Goal: Information Seeking & Learning: Learn about a topic

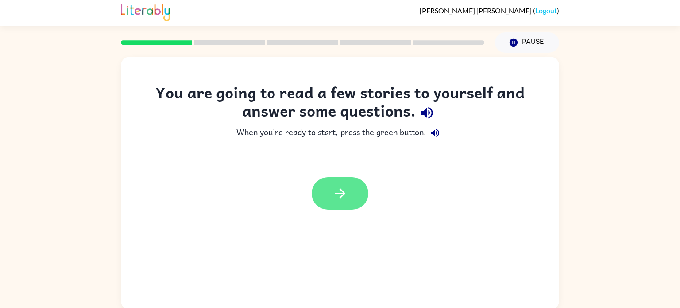
scroll to position [4, 0]
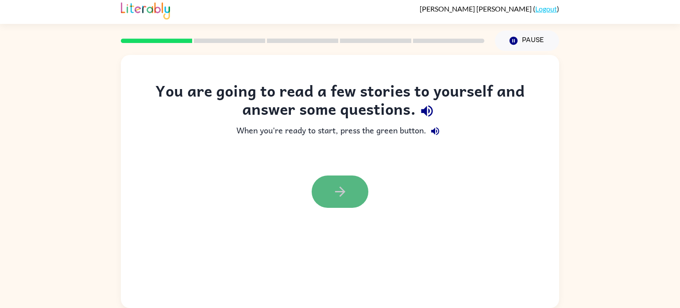
click at [337, 184] on icon "button" at bounding box center [339, 191] width 15 height 15
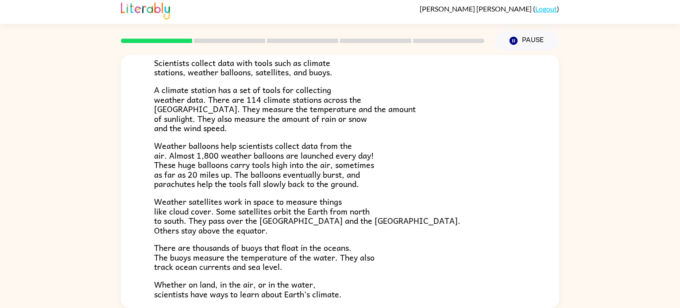
scroll to position [170, 0]
click at [584, 112] on div "Climate Climate is the average of the weather conditions over all four seasons.…" at bounding box center [340, 179] width 680 height 257
click at [588, 106] on div "Climate Climate is the average of the weather conditions over all four seasons.…" at bounding box center [340, 179] width 680 height 257
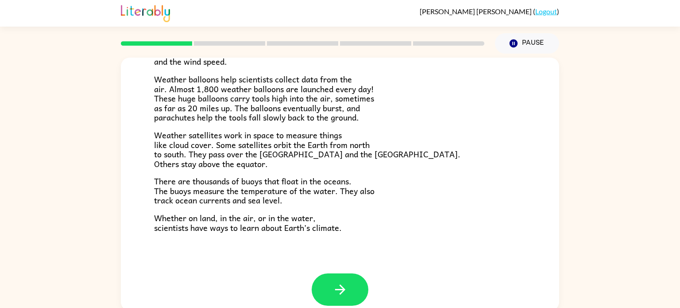
scroll to position [242, 0]
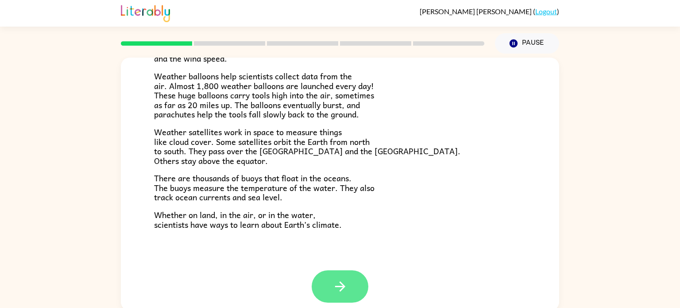
click at [340, 290] on icon "button" at bounding box center [340, 286] width 10 height 10
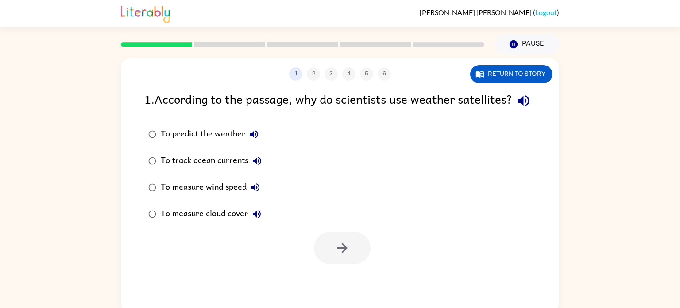
scroll to position [0, 0]
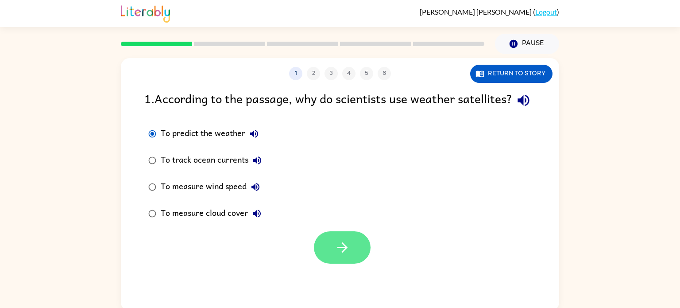
click at [354, 257] on button "button" at bounding box center [342, 247] width 57 height 32
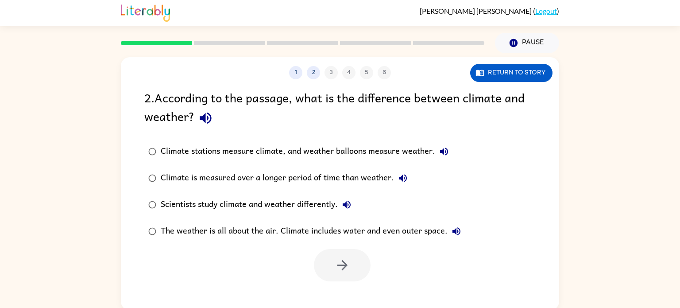
scroll to position [0, 0]
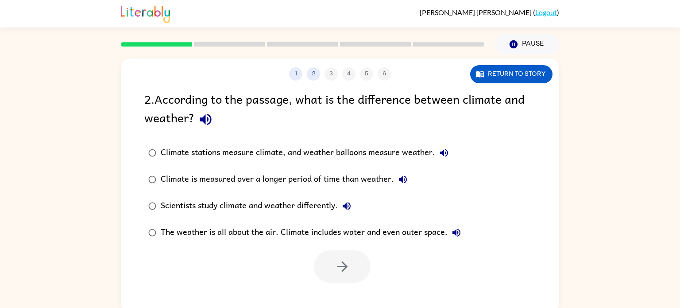
click at [0, 297] on div "1 2 3 4 5 6 Return to story 2 . According to the passage, what is the differenc…" at bounding box center [340, 182] width 680 height 257
click at [225, 239] on div "The weather is all about the air. Climate includes water and even outer space." at bounding box center [313, 232] width 304 height 18
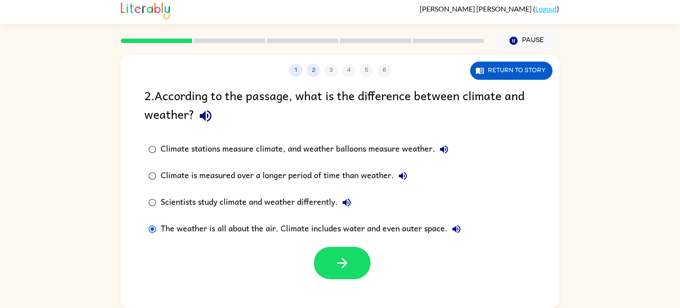
click at [179, 205] on div "Scientists study climate and weather differently." at bounding box center [258, 202] width 195 height 18
click at [343, 278] on button "button" at bounding box center [342, 262] width 57 height 32
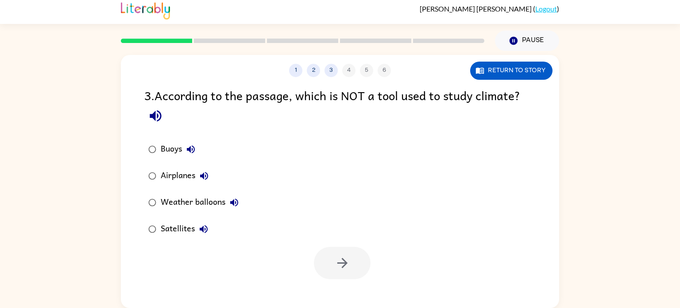
click at [106, 131] on div "1 2 3 4 5 6 Return to story 3 . According to the passage, which is NOT a tool u…" at bounding box center [340, 179] width 680 height 257
click at [330, 266] on button "button" at bounding box center [342, 262] width 57 height 32
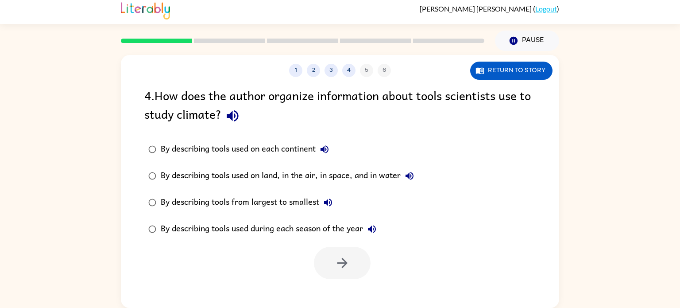
click at [450, 118] on div "4 . How does the author organize information about tools scientists use to stud…" at bounding box center [339, 106] width 391 height 41
click at [616, 75] on div "1 2 3 4 5 6 Return to story 4 . How does the author organize information about …" at bounding box center [340, 179] width 680 height 257
click at [554, 85] on div "1 2 3 4 5 6 Return to story 4 . How does the author organize information about …" at bounding box center [340, 181] width 438 height 253
click at [0, 268] on div "1 2 3 4 5 6 Return to story 4 . How does the author organize information about …" at bounding box center [340, 179] width 680 height 257
click at [517, 72] on button "Return to story" at bounding box center [511, 71] width 82 height 18
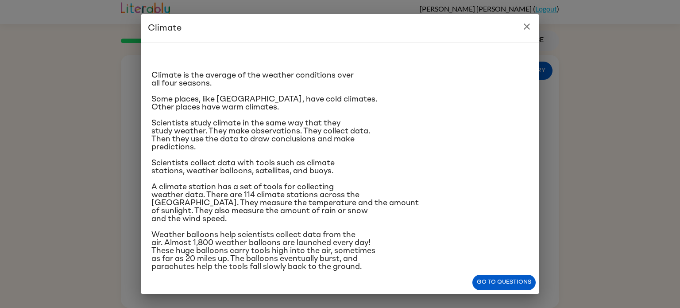
click at [523, 194] on p "A climate station has a set of tools for collecting weather data. There are 114…" at bounding box center [339, 203] width 377 height 40
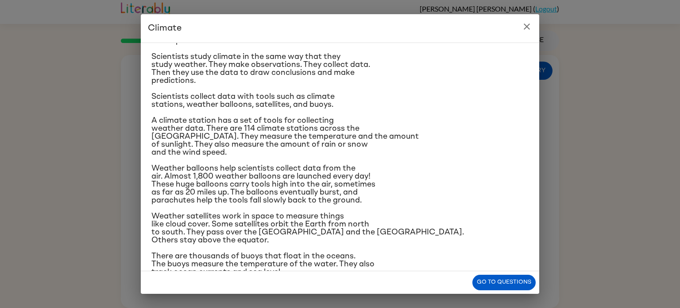
scroll to position [26, 0]
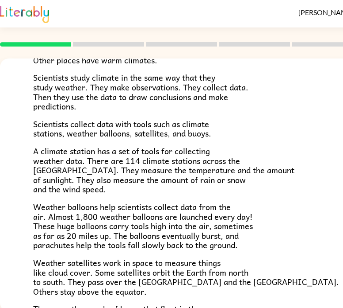
scroll to position [113, 0]
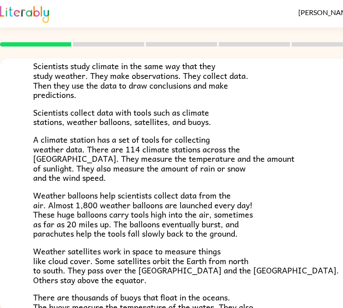
click at [210, 192] on div "Climate is the average of the weather conditions over all four seasons. Some pl…" at bounding box center [219, 167] width 372 height 362
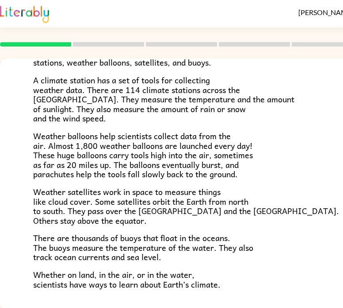
scroll to position [184, 0]
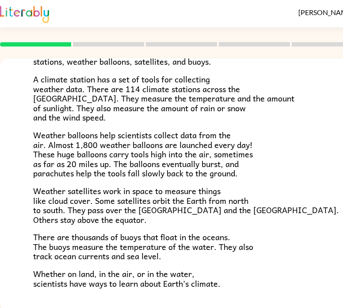
click at [210, 192] on span "Weather satellites work in space to measure things like cloud cover. Some satel…" at bounding box center [186, 205] width 306 height 42
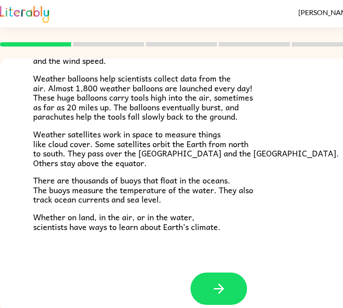
scroll to position [247, 0]
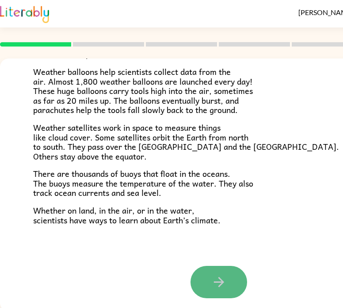
click at [210, 294] on button "button" at bounding box center [219, 282] width 57 height 32
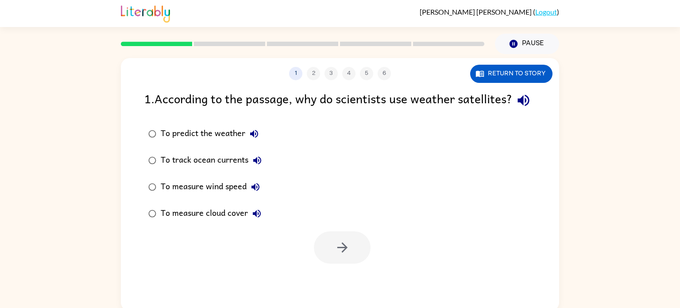
scroll to position [3, 0]
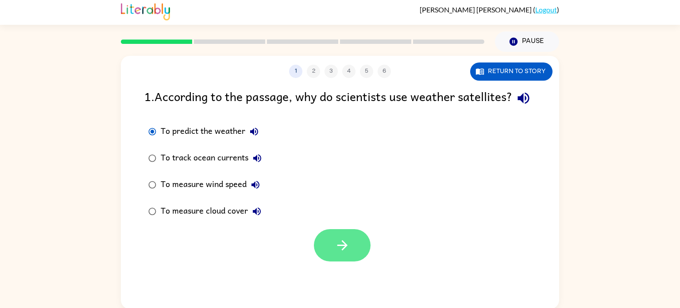
click at [335, 253] on icon "button" at bounding box center [342, 244] width 15 height 15
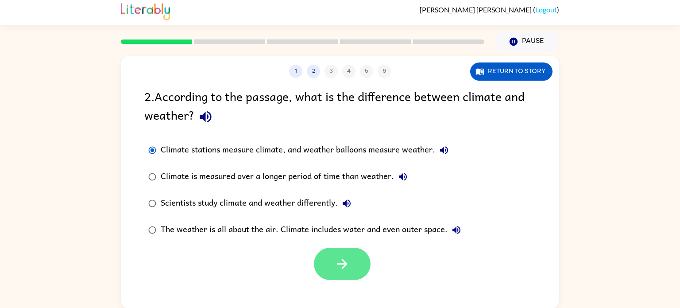
click at [327, 266] on button "button" at bounding box center [342, 263] width 57 height 32
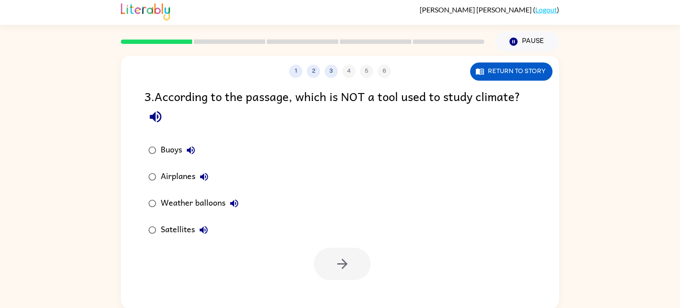
scroll to position [4, 0]
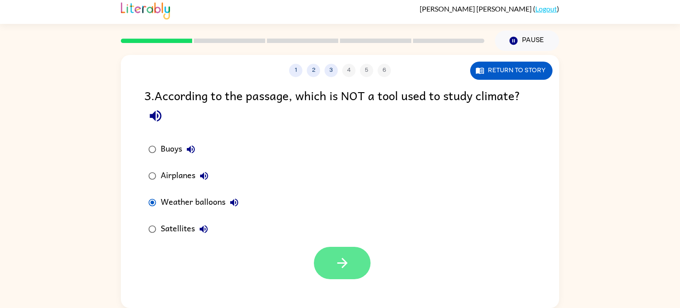
click at [342, 277] on button "button" at bounding box center [342, 262] width 57 height 32
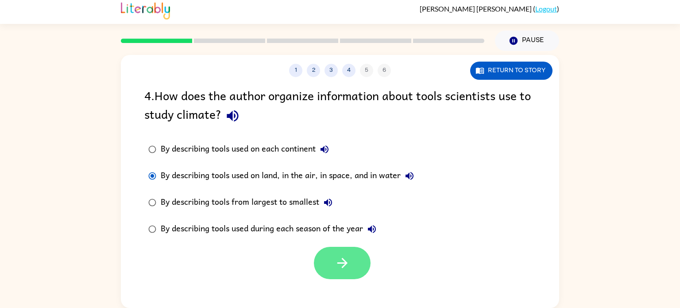
click at [343, 260] on icon "button" at bounding box center [342, 263] width 10 height 10
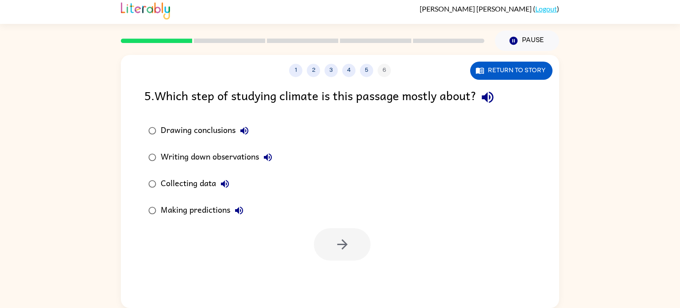
click at [16, 266] on div "1 2 3 4 5 6 Return to story 5 . Which step of studying climate is this passage …" at bounding box center [340, 179] width 680 height 257
click at [166, 170] on label "Writing down observations" at bounding box center [210, 157] width 142 height 27
click at [343, 258] on button "button" at bounding box center [342, 244] width 57 height 32
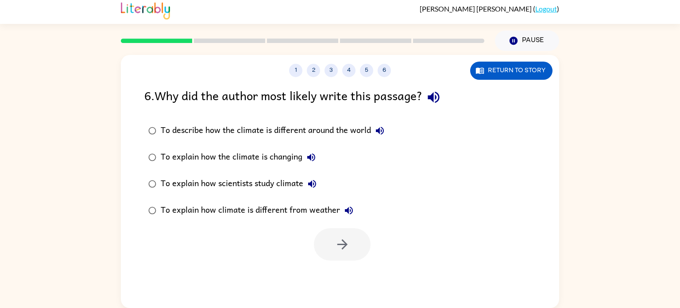
click at [343, 300] on div "1 2 3 4 5 6 Return to story 6 . Why did the author most likely write this passa…" at bounding box center [340, 179] width 680 height 257
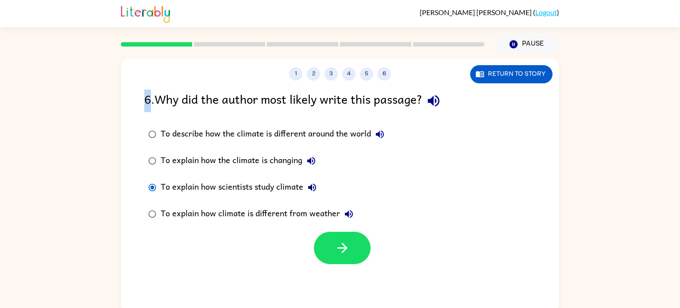
scroll to position [0, 0]
click at [343, 259] on button "button" at bounding box center [342, 247] width 57 height 32
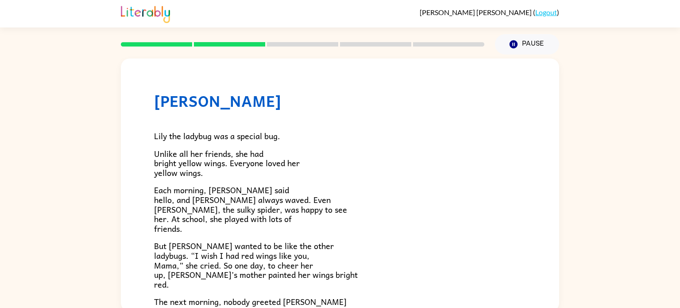
scroll to position [1, 0]
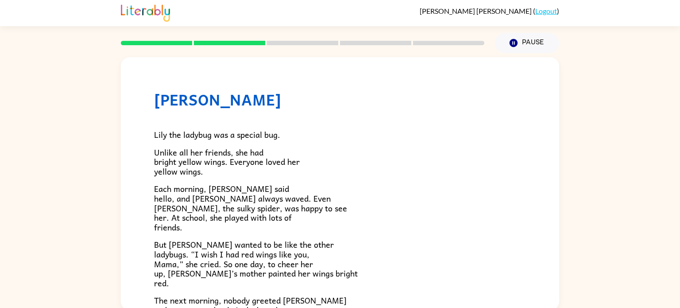
click at [343, 61] on div "Lily Ladybug Lily the ladybug was a special bug. Unlike all her friends, she ha…" at bounding box center [340, 284] width 438 height 454
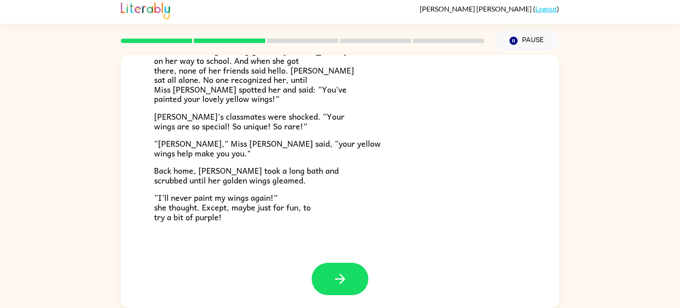
scroll to position [247, 0]
click at [335, 286] on button "button" at bounding box center [340, 278] width 57 height 32
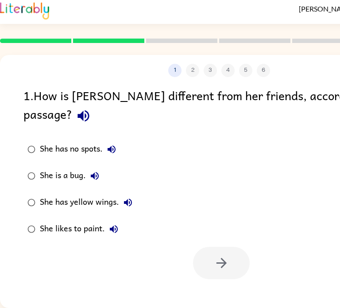
click at [305, 111] on div "1 . How is Lily different from her friends, according to the passage? She has n…" at bounding box center [219, 182] width 438 height 193
click at [312, 109] on div "1 . How is Lily different from her friends, according to the passage? She has n…" at bounding box center [219, 182] width 438 height 193
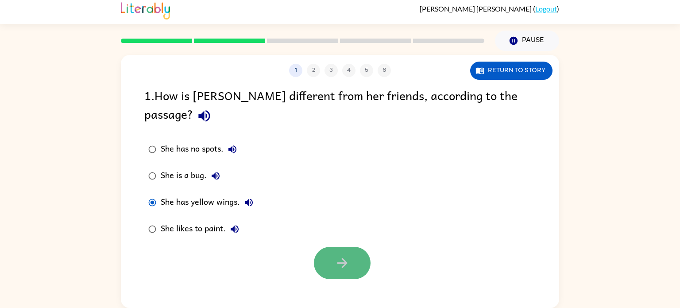
click at [343, 255] on button "button" at bounding box center [342, 262] width 57 height 32
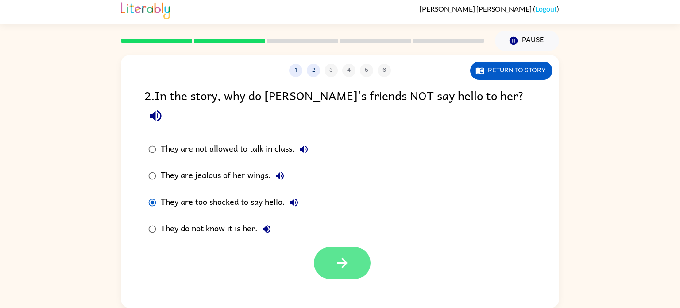
click at [341, 255] on icon "button" at bounding box center [342, 262] width 15 height 15
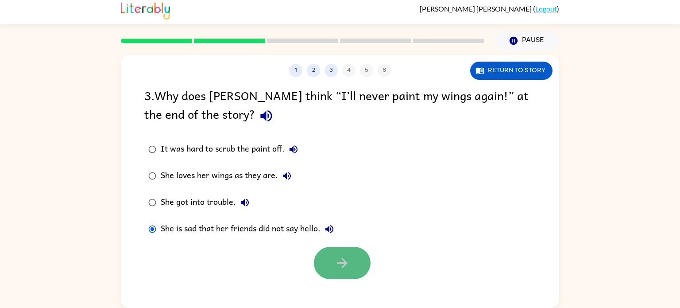
click at [332, 251] on button "button" at bounding box center [342, 262] width 57 height 32
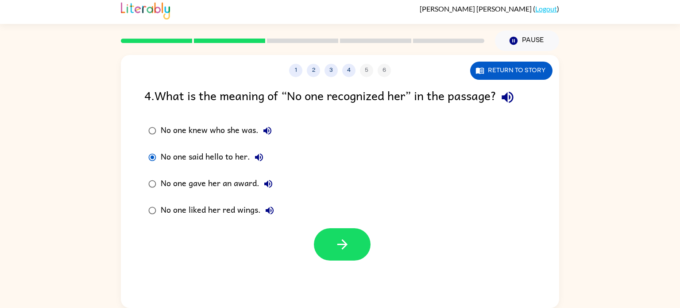
click at [0, 280] on div "1 2 3 4 5 6 Return to story 4 . What is the meaning of “No one recognized her” …" at bounding box center [340, 179] width 680 height 257
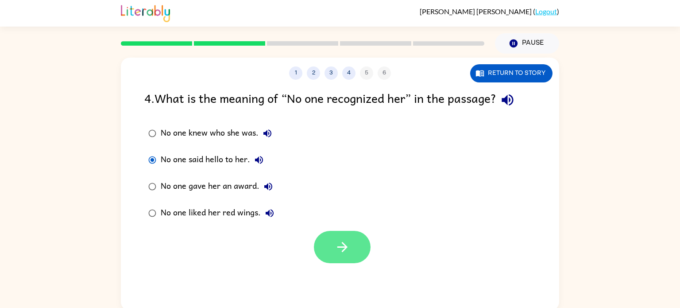
scroll to position [4, 0]
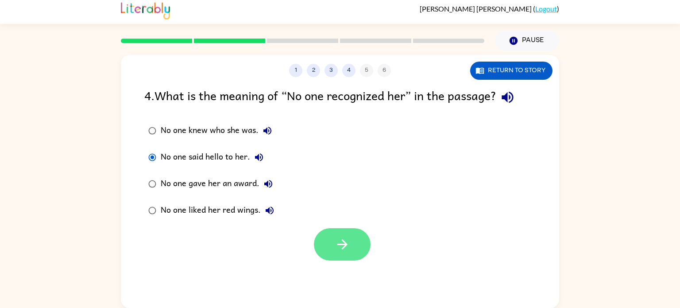
click at [343, 235] on button "button" at bounding box center [342, 244] width 57 height 32
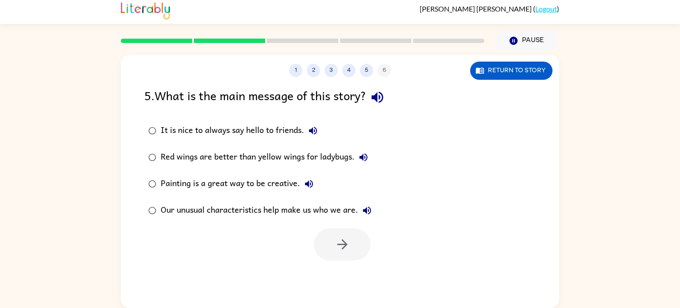
scroll to position [0, 0]
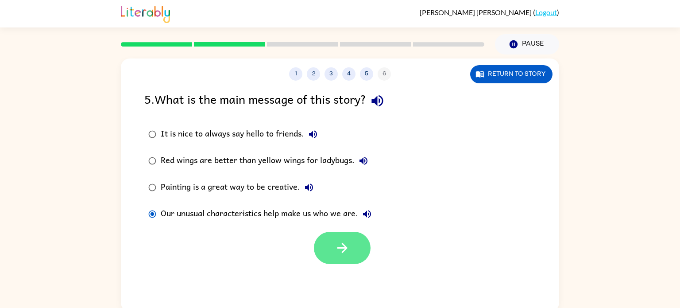
click at [343, 250] on button "button" at bounding box center [342, 247] width 57 height 32
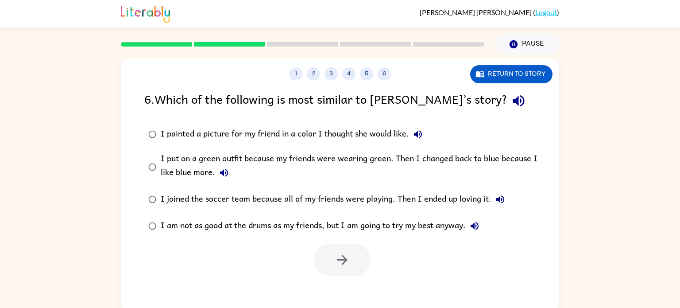
scroll to position [4, 0]
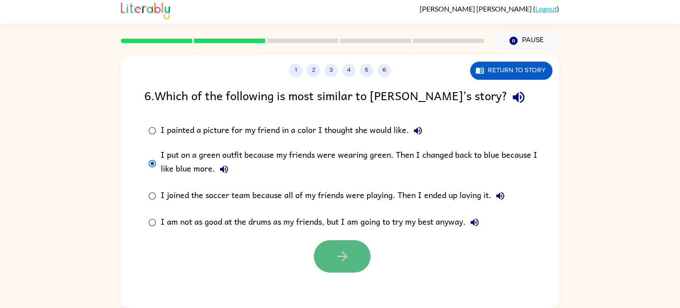
click at [340, 247] on button "button" at bounding box center [342, 256] width 57 height 32
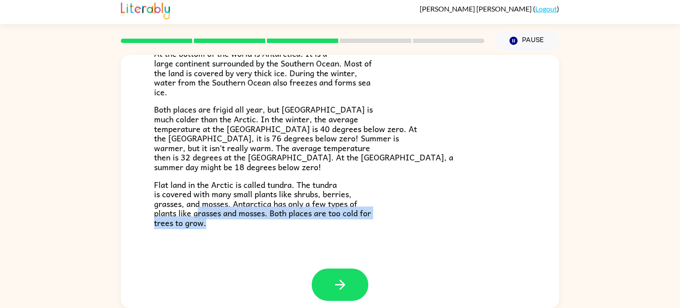
scroll to position [187, 0]
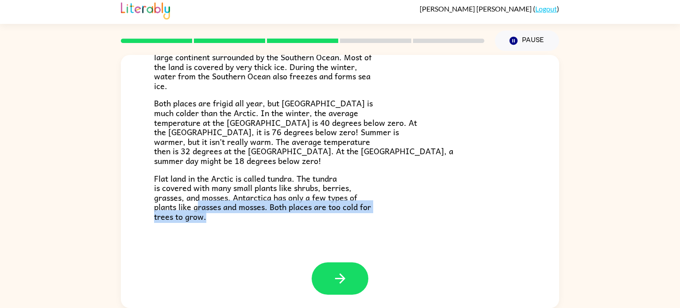
click at [431, 214] on p "Flat land in the Arctic is called tundra. The tundra is covered with many small…" at bounding box center [340, 197] width 372 height 48
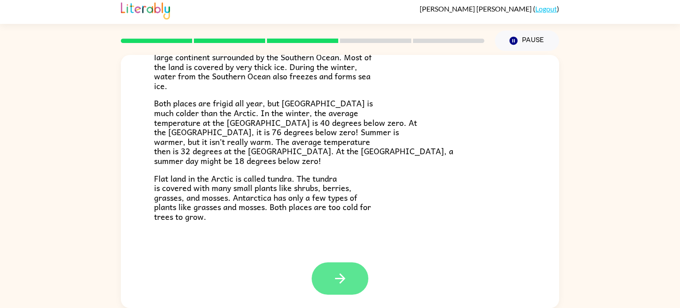
click at [328, 269] on button "button" at bounding box center [340, 278] width 57 height 32
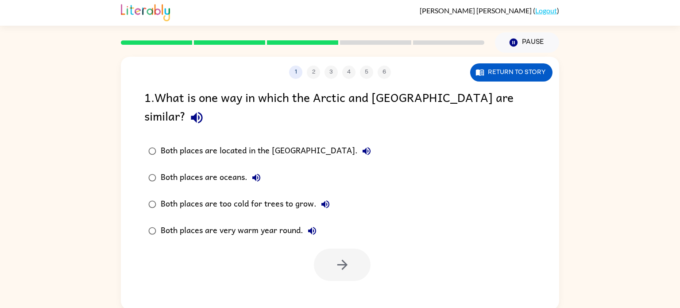
scroll to position [0, 0]
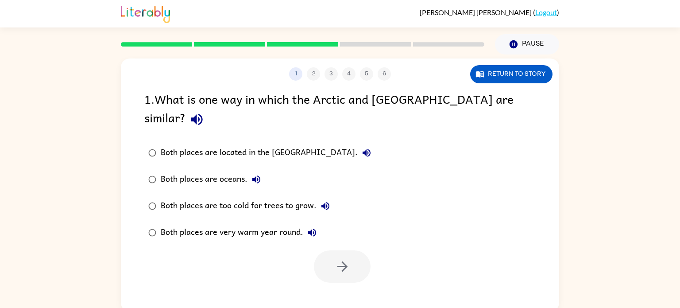
click at [636, 6] on div "[PERSON_NAME] ( Logout )" at bounding box center [340, 13] width 680 height 27
click at [339, 250] on button "button" at bounding box center [342, 266] width 57 height 32
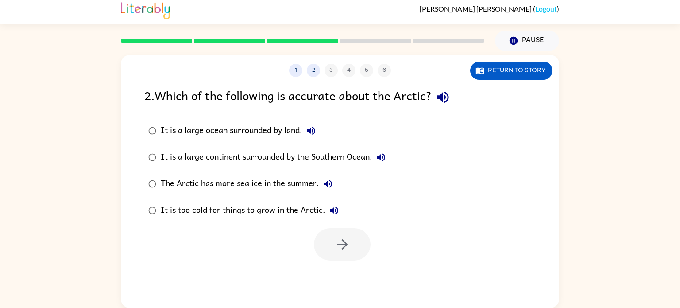
scroll to position [3, 0]
click at [172, 132] on div "It is a large ocean surrounded by land." at bounding box center [240, 131] width 159 height 18
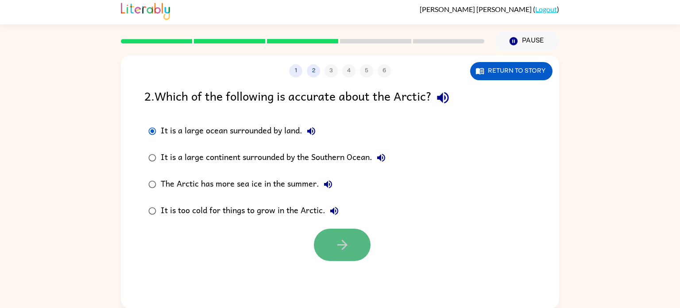
click at [341, 246] on icon "button" at bounding box center [342, 244] width 15 height 15
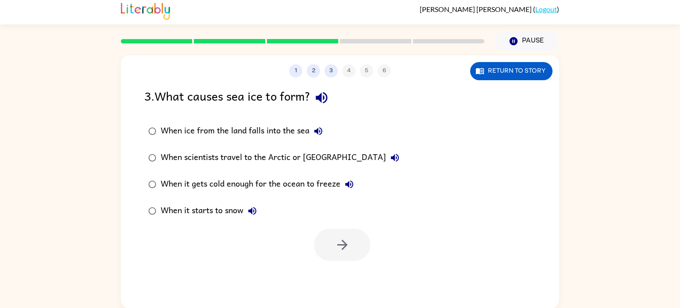
scroll to position [0, 0]
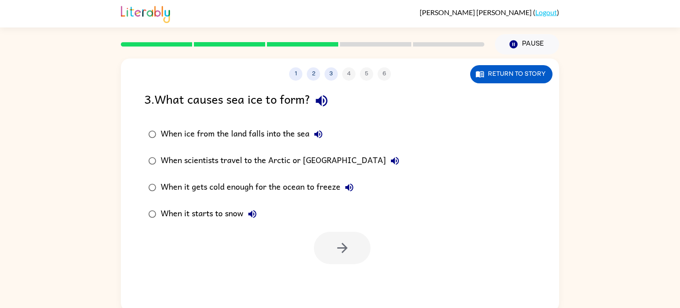
click at [284, 185] on div "When it gets cold enough for the ocean to freeze" at bounding box center [259, 187] width 197 height 18
click at [352, 252] on button "button" at bounding box center [342, 247] width 57 height 32
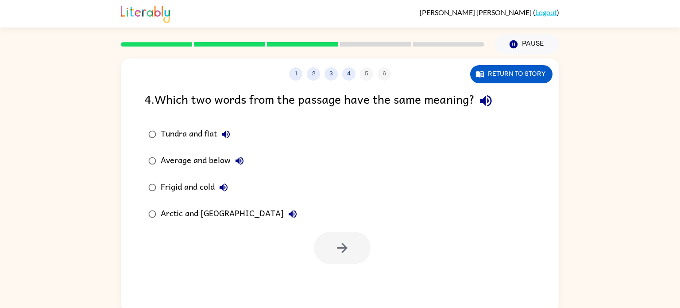
click at [163, 130] on div "Tundra and flat" at bounding box center [198, 134] width 74 height 18
click at [325, 245] on button "button" at bounding box center [342, 247] width 57 height 32
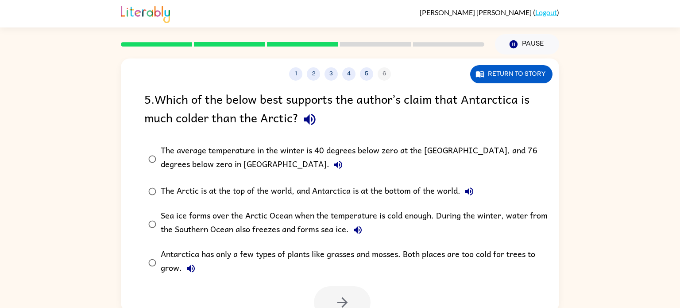
click at [215, 174] on label "The average temperature in the winter is 40 degrees below zero at the [GEOGRAPH…" at bounding box center [345, 158] width 412 height 38
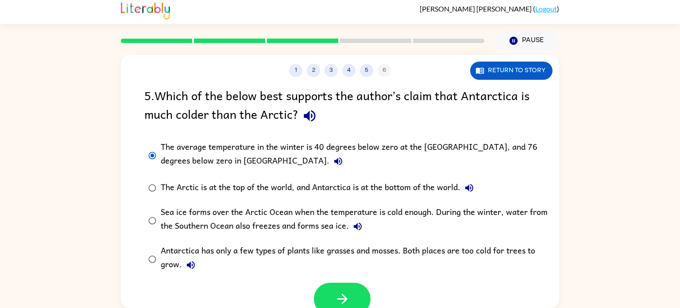
scroll to position [7, 0]
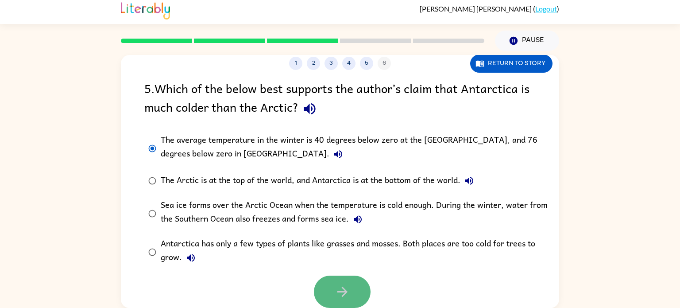
click at [328, 282] on button "button" at bounding box center [342, 291] width 57 height 32
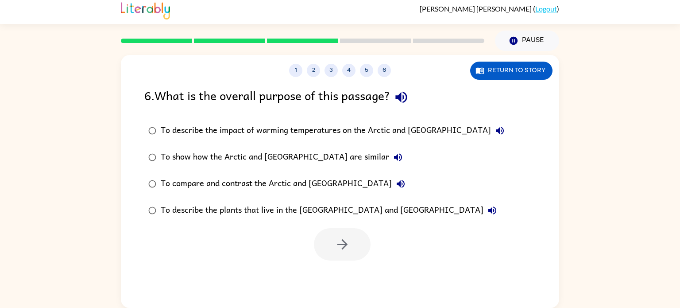
click at [269, 183] on div "To compare and contrast the Arctic and [GEOGRAPHIC_DATA]" at bounding box center [285, 184] width 249 height 18
click at [336, 247] on icon "button" at bounding box center [342, 243] width 15 height 15
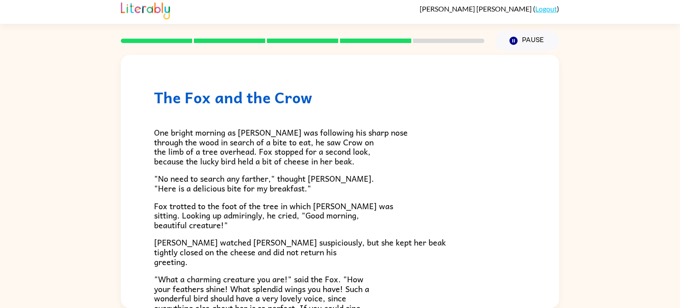
click at [0, 239] on div "The Fox and the Crow One bright morning as [PERSON_NAME] was following his shar…" at bounding box center [340, 179] width 680 height 257
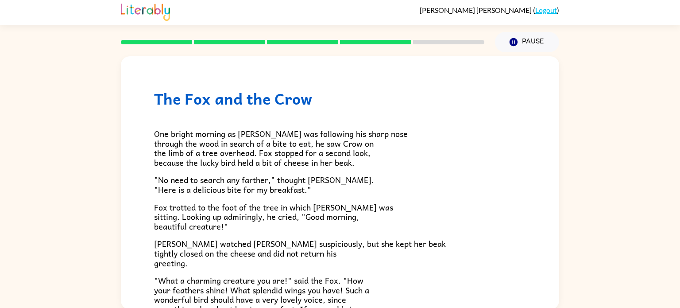
scroll to position [3, 0]
click at [0, 239] on div "The Fox and the Crow One bright morning as [PERSON_NAME] was following his shar…" at bounding box center [340, 180] width 680 height 257
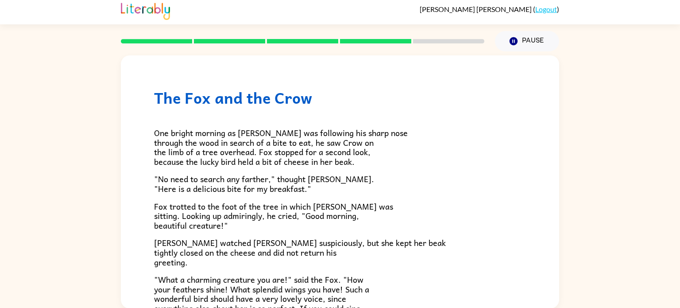
scroll to position [0, 0]
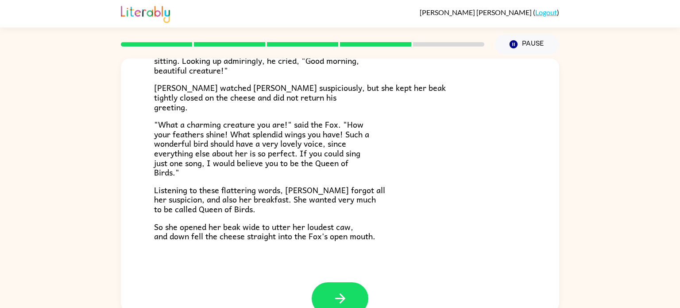
scroll to position [158, 0]
click at [336, 303] on icon "button" at bounding box center [339, 298] width 15 height 15
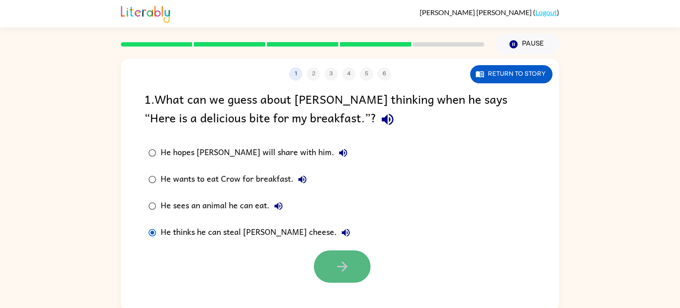
click at [357, 268] on button "button" at bounding box center [342, 266] width 57 height 32
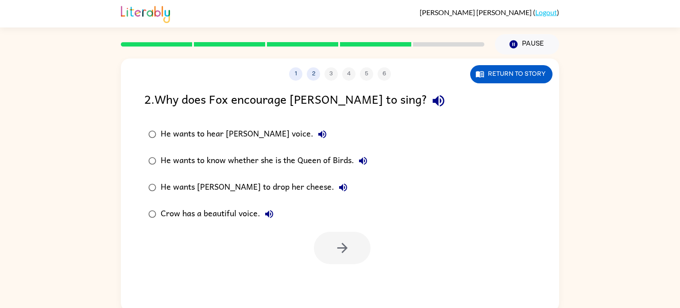
click at [243, 185] on div "He wants Crow to drop her cheese." at bounding box center [256, 187] width 191 height 18
click at [339, 253] on icon "button" at bounding box center [342, 247] width 15 height 15
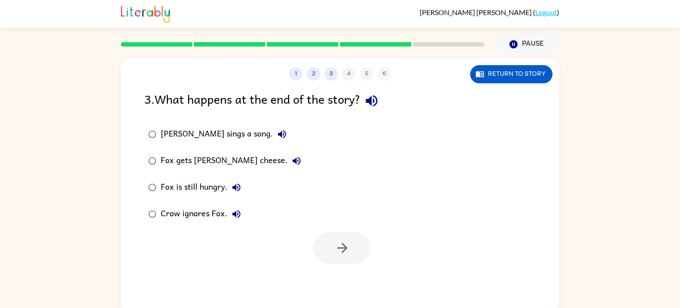
click at [298, 182] on div "Fox sings a song. Fox gets Crow's cheese. Fox is still hungry. Crow ignores Fox." at bounding box center [351, 174] width 415 height 106
click at [173, 159] on div "Fox gets Crow's cheese." at bounding box center [233, 161] width 145 height 18
click at [328, 242] on button "button" at bounding box center [342, 247] width 57 height 32
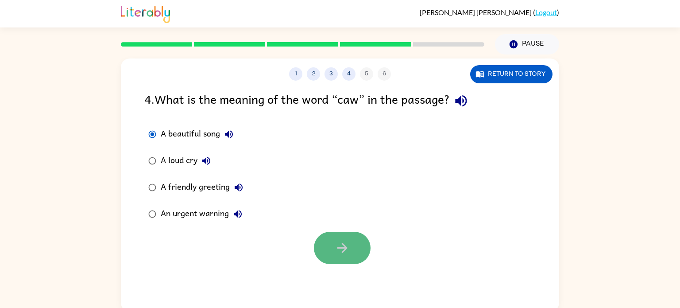
click at [317, 242] on button "button" at bounding box center [342, 247] width 57 height 32
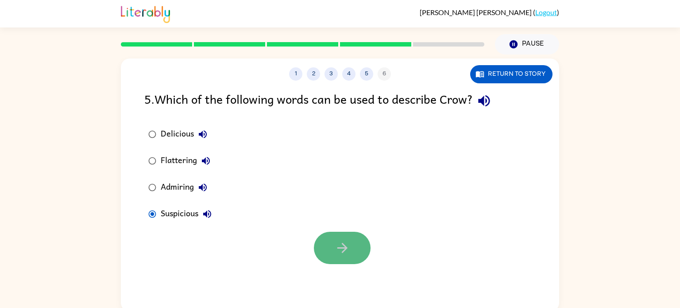
click at [335, 240] on icon "button" at bounding box center [342, 247] width 15 height 15
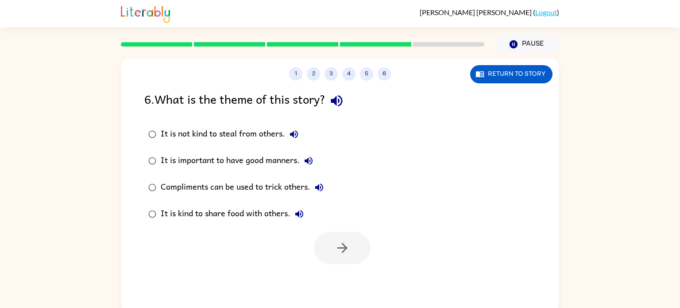
click at [239, 127] on div "It is not kind to steal from others." at bounding box center [232, 134] width 142 height 18
click at [341, 258] on button "button" at bounding box center [342, 247] width 57 height 32
